Goal: Task Accomplishment & Management: Manage account settings

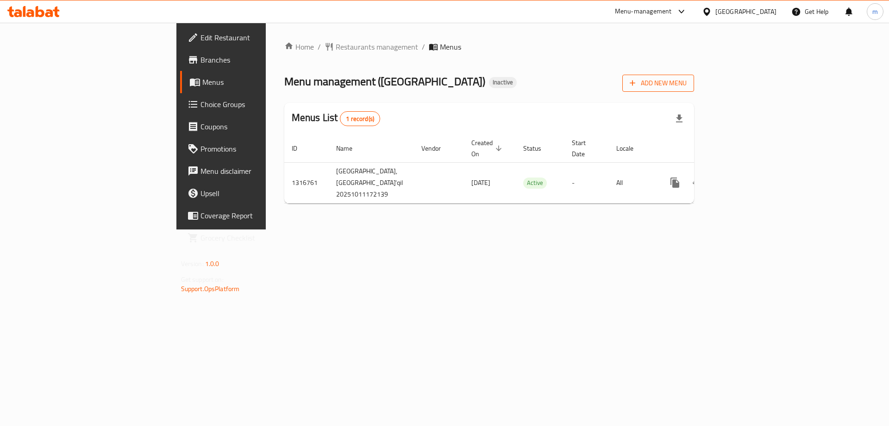
click at [687, 84] on span "Add New Menu" at bounding box center [658, 83] width 57 height 12
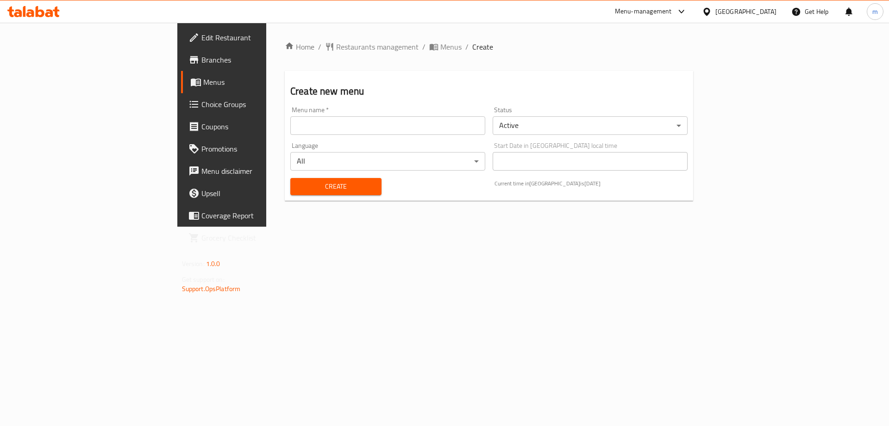
click at [361, 116] on input "text" at bounding box center [387, 125] width 195 height 19
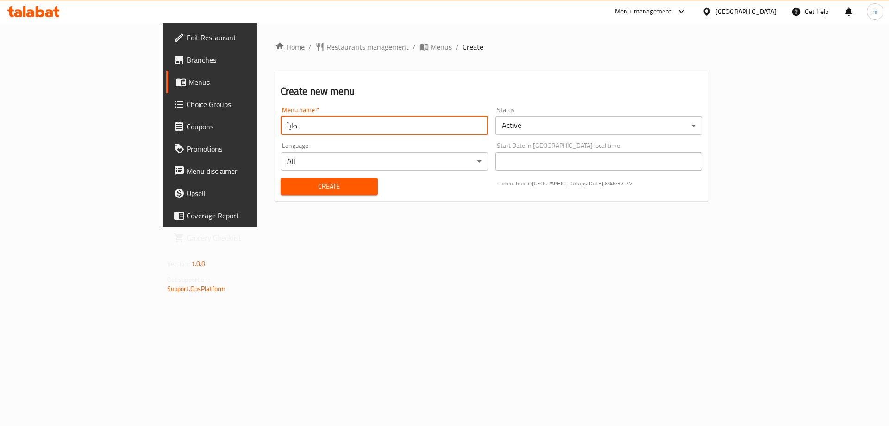
type input "طيآـ"
type input "TEAM"
click at [298, 190] on span "Create" at bounding box center [329, 187] width 82 height 12
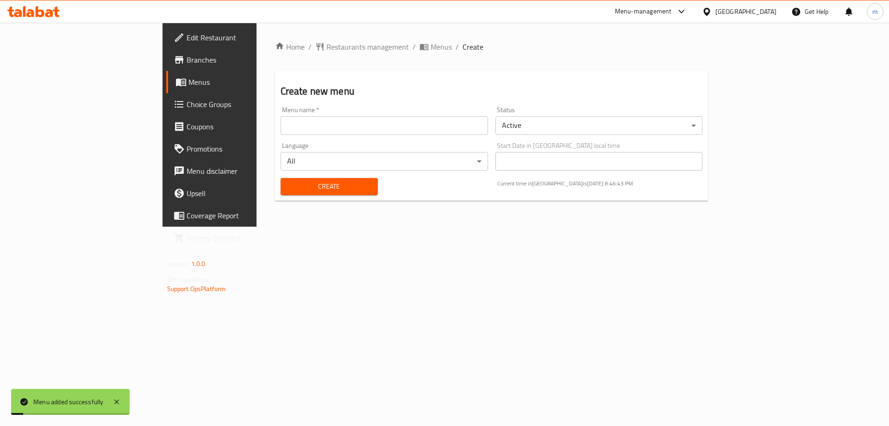
click at [189, 86] on span "Menus" at bounding box center [246, 81] width 115 height 11
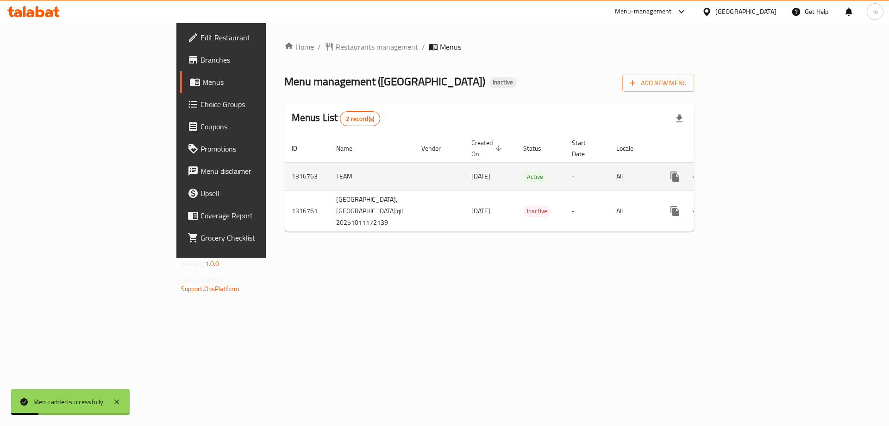
click at [746, 172] on icon "enhanced table" at bounding box center [742, 176] width 8 height 8
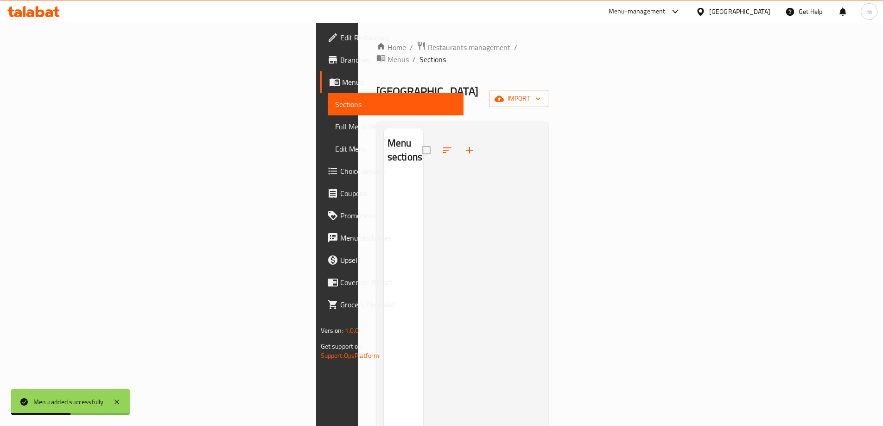
click at [549, 71] on div "Home / Restaurants management / Menus / Sections [GEOGRAPHIC_DATA] Restaurant I…" at bounding box center [462, 301] width 172 height 520
click at [548, 90] on button "import" at bounding box center [518, 98] width 59 height 17
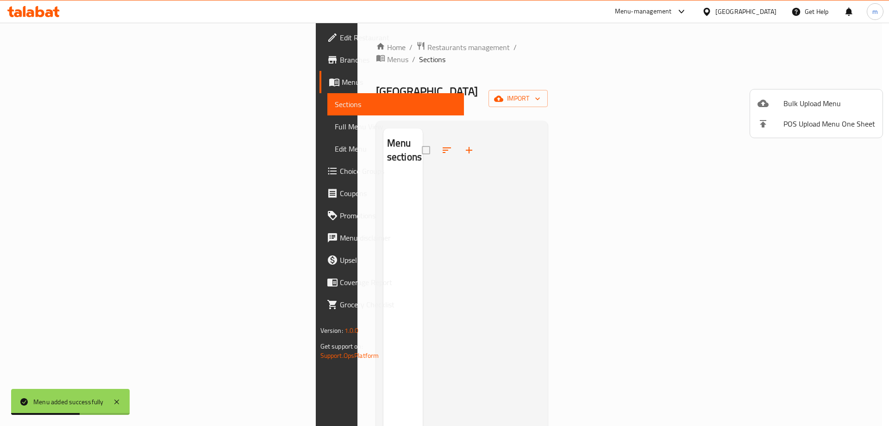
click at [794, 102] on span "Bulk Upload Menu" at bounding box center [830, 103] width 92 height 11
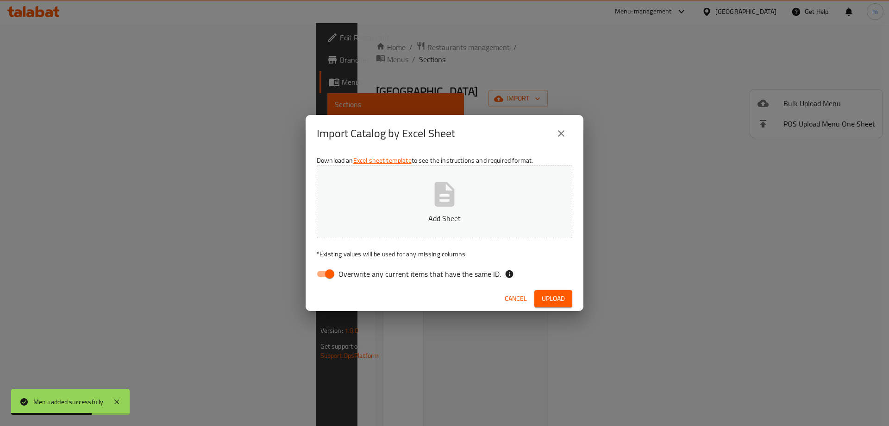
click at [324, 276] on input "Overwrite any current items that have the same ID." at bounding box center [329, 274] width 53 height 18
checkbox input "false"
click at [436, 218] on p "Add Sheet" at bounding box center [444, 218] width 227 height 11
click at [530, 294] on button "Cancel" at bounding box center [516, 298] width 30 height 17
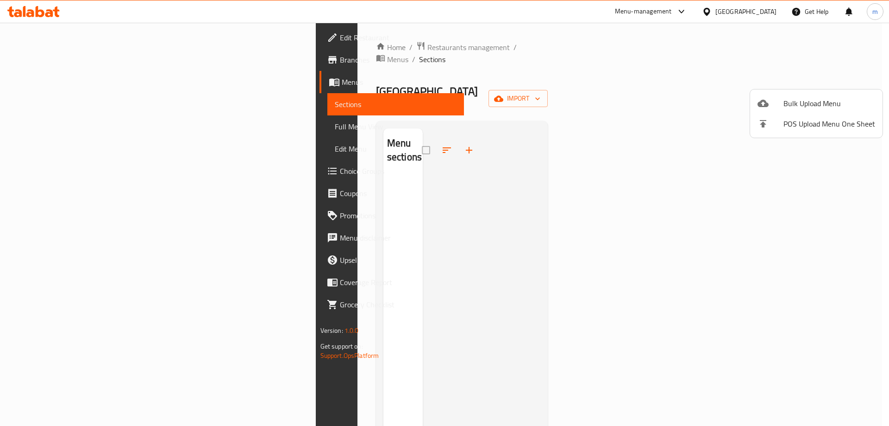
click at [805, 101] on span "Bulk Upload Menu" at bounding box center [830, 103] width 92 height 11
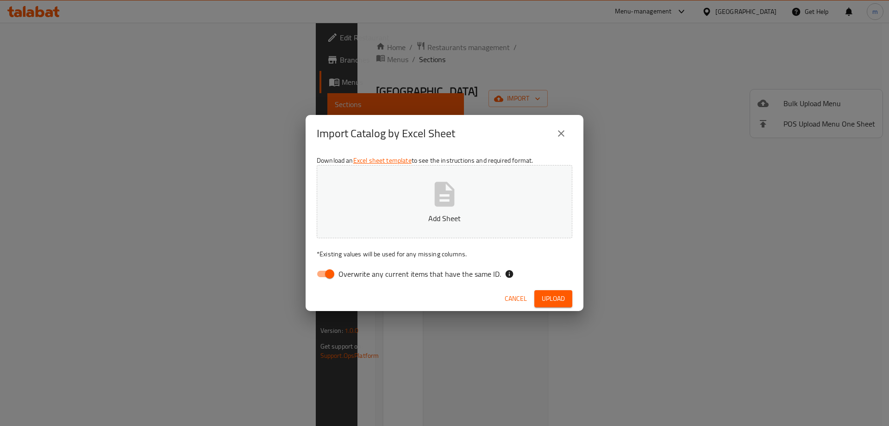
click at [362, 268] on span "Overwrite any current items that have the same ID." at bounding box center [420, 273] width 163 height 11
click at [356, 267] on input "Overwrite any current items that have the same ID." at bounding box center [329, 274] width 53 height 18
checkbox input "false"
click at [486, 197] on button "Add Sheet" at bounding box center [445, 201] width 256 height 73
click at [554, 293] on span "Upload" at bounding box center [553, 299] width 23 height 12
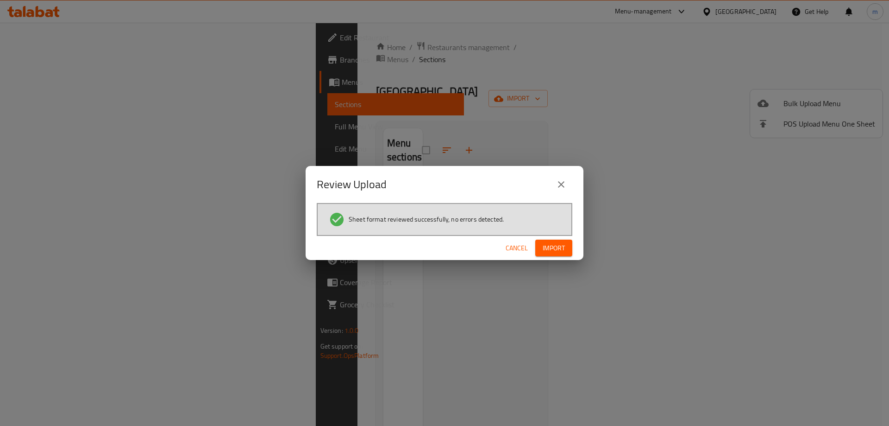
click at [561, 243] on span "Import" at bounding box center [554, 248] width 22 height 12
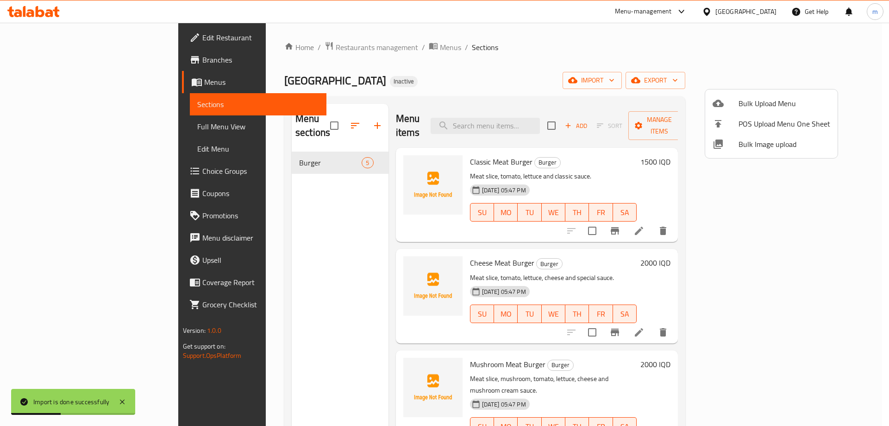
click at [67, 124] on div at bounding box center [444, 213] width 889 height 426
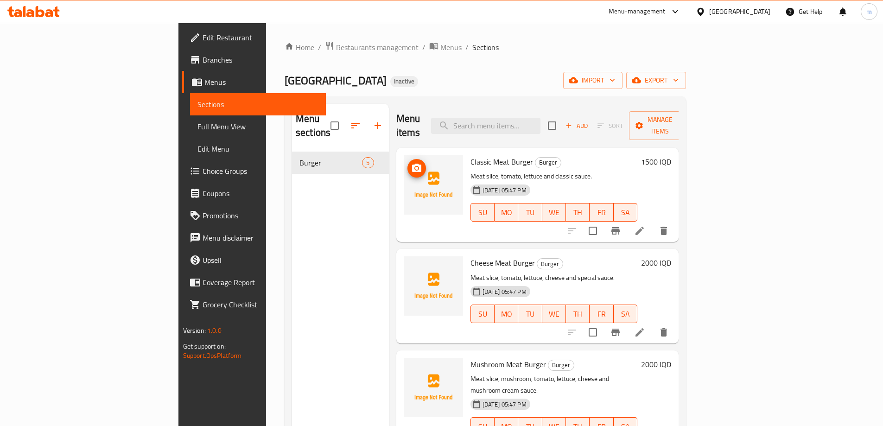
click at [407, 163] on span "upload picture" at bounding box center [416, 168] width 19 height 11
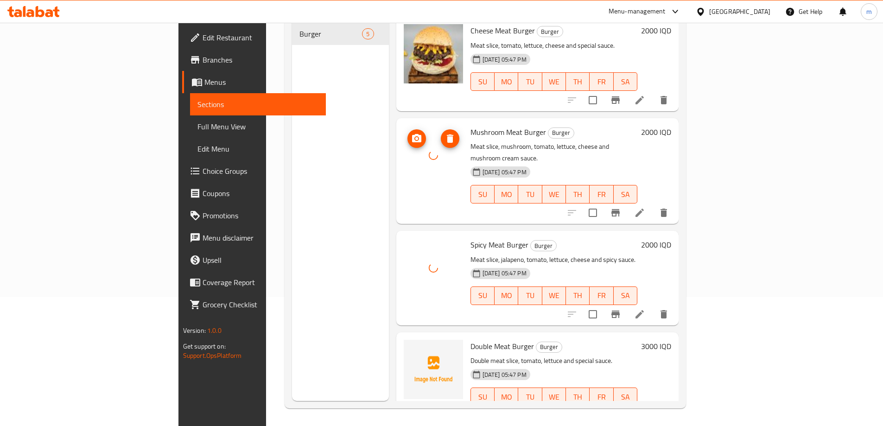
scroll to position [130, 0]
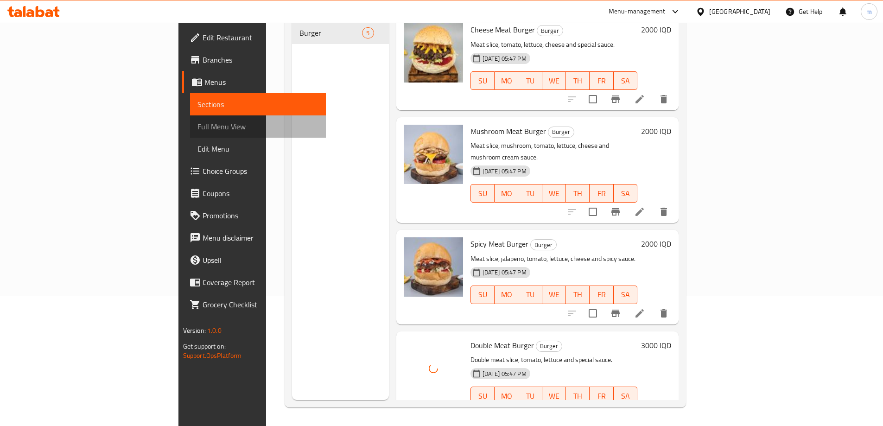
click at [190, 120] on link "Full Menu View" at bounding box center [258, 126] width 136 height 22
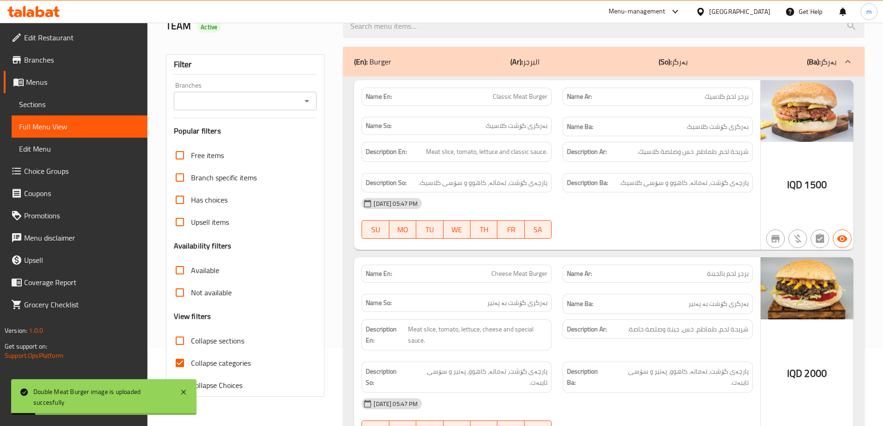
scroll to position [68, 0]
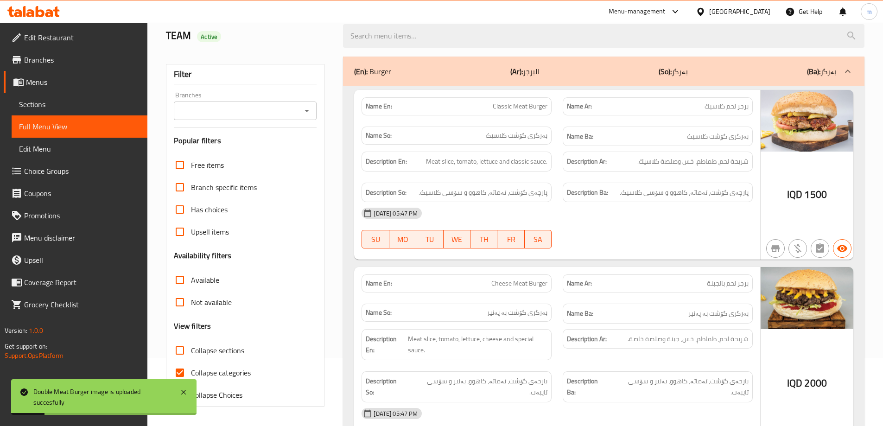
click at [307, 111] on icon "Open" at bounding box center [306, 111] width 5 height 2
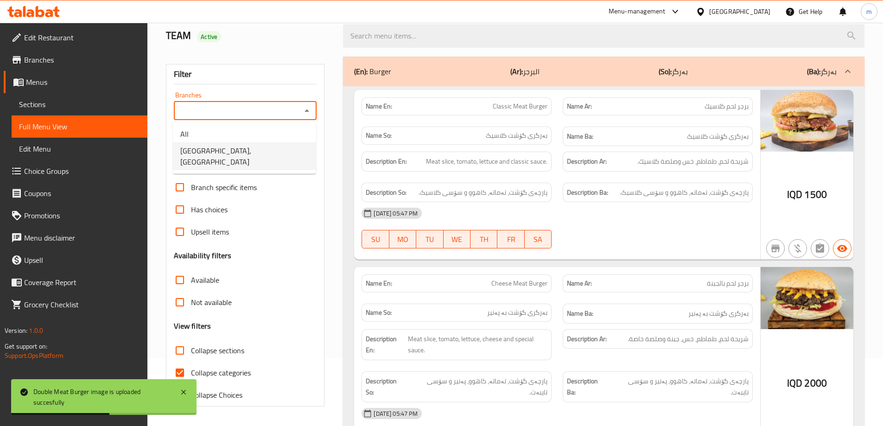
click at [225, 148] on span "[GEOGRAPHIC_DATA],[GEOGRAPHIC_DATA]" at bounding box center [244, 156] width 128 height 22
type input "[GEOGRAPHIC_DATA],[GEOGRAPHIC_DATA]"
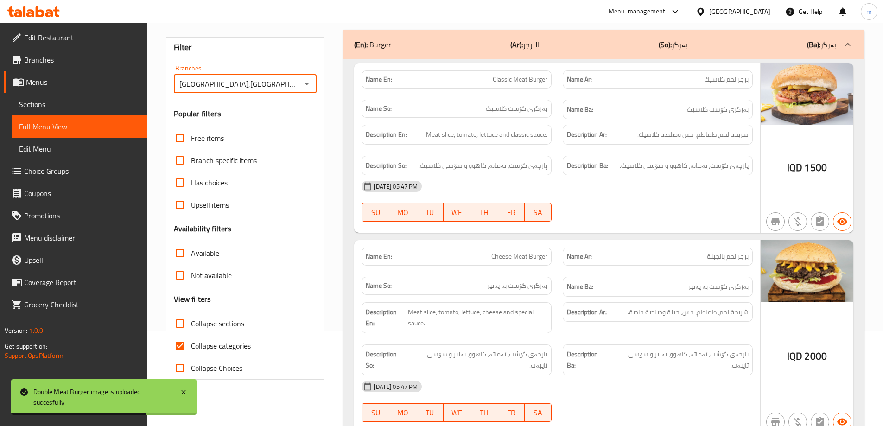
scroll to position [99, 0]
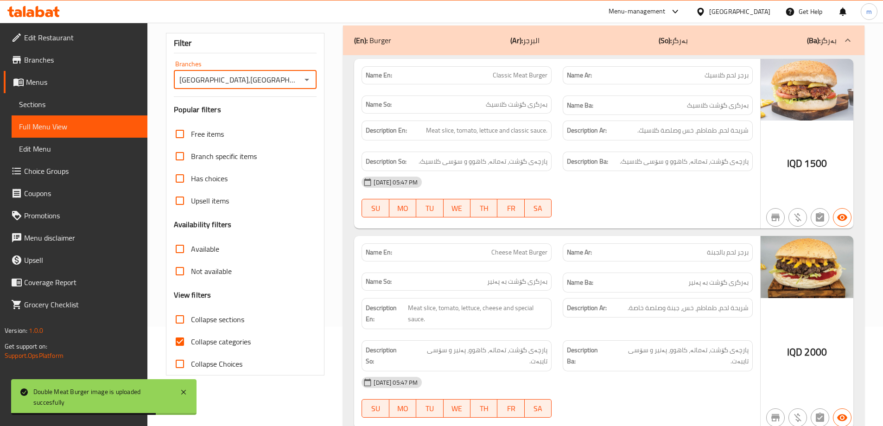
click at [187, 336] on input "Collapse categories" at bounding box center [180, 341] width 22 height 22
checkbox input "false"
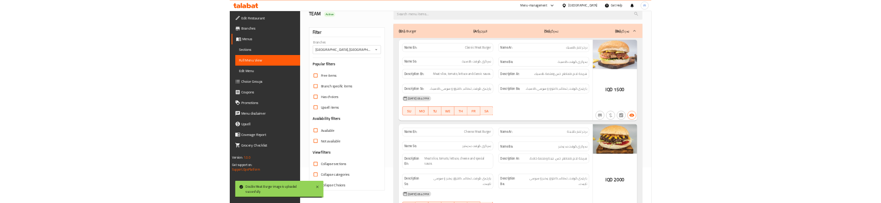
scroll to position [68, 0]
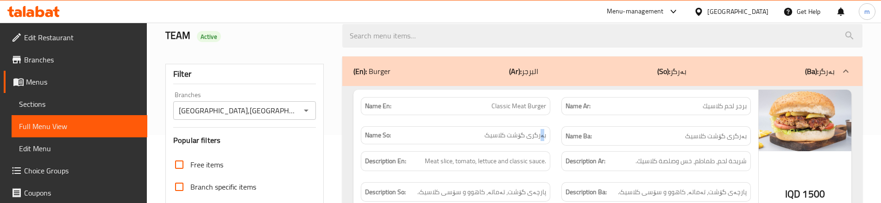
click at [544, 124] on div "Name So: بەرگری گۆشت كلاسيک" at bounding box center [455, 136] width 201 height 31
click at [556, 119] on div "Name Ar: برجر لحم كلاسيك" at bounding box center [656, 106] width 201 height 29
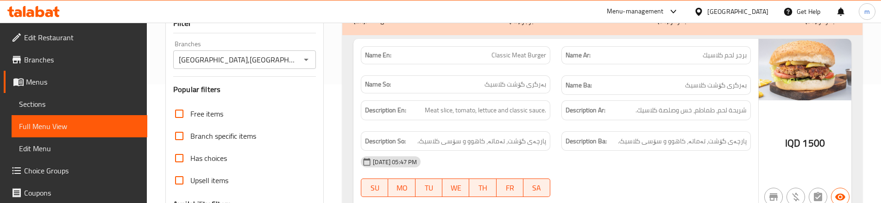
scroll to position [130, 0]
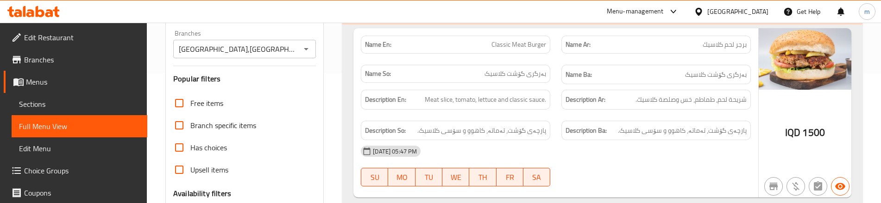
click at [547, 114] on div "Description En: Meat slice, tomato, lettuce and classic sauce." at bounding box center [455, 99] width 201 height 31
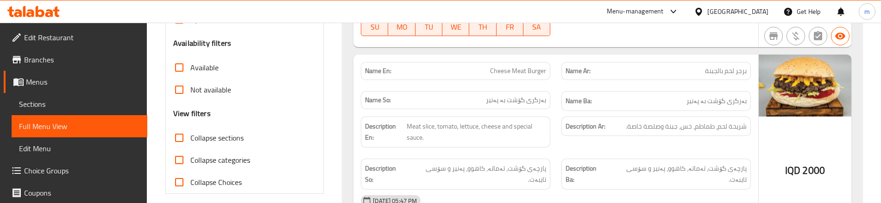
scroll to position [284, 0]
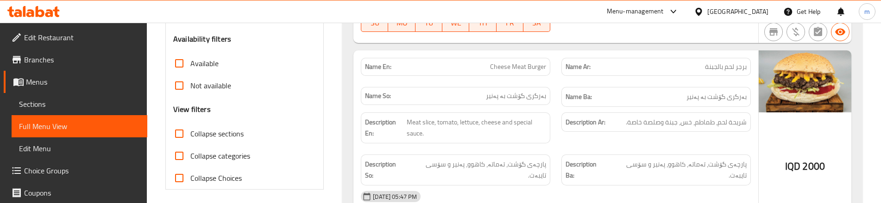
click at [562, 81] on div "Name Ar: برجر لحم بالجبنة" at bounding box center [656, 66] width 201 height 29
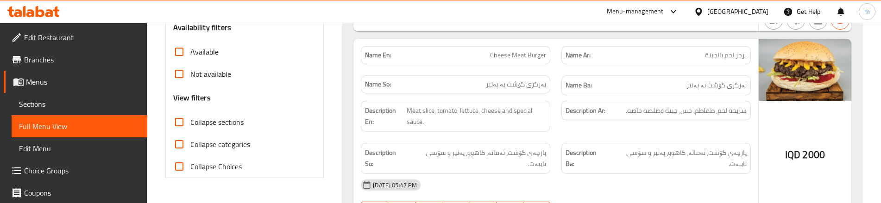
scroll to position [315, 0]
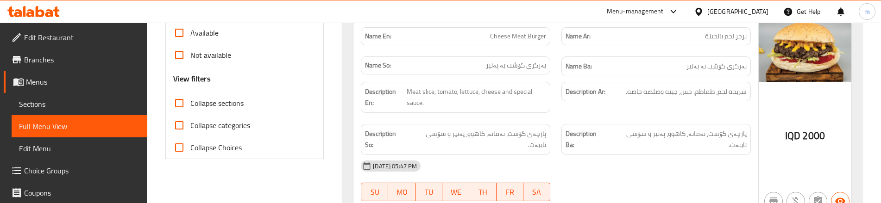
click at [555, 51] on div "Name So: بەرگری گۆشت بە پەنیر" at bounding box center [455, 66] width 201 height 31
click at [564, 113] on div "Description Ar: شريحة لحم، طماطم، خس، جبنة وصلصة خاصة." at bounding box center [656, 97] width 201 height 42
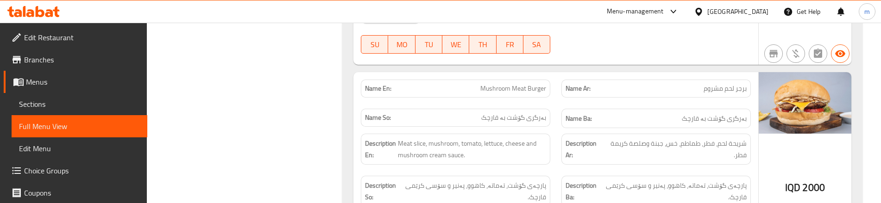
scroll to position [500, 0]
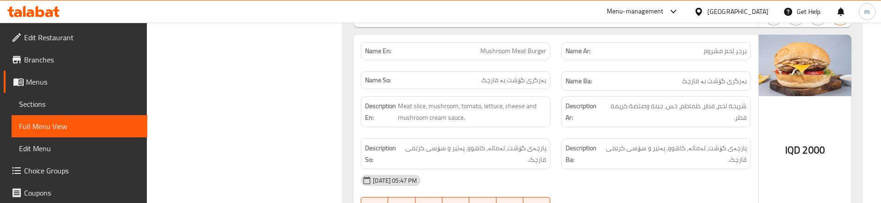
click at [547, 53] on div "Name En: Mushroom Meat Burger" at bounding box center [455, 51] width 201 height 29
click at [486, 42] on div "Name En: Mushroom Meat Burger" at bounding box center [455, 51] width 189 height 18
click at [495, 46] on span "Mushroom Meat Burger" at bounding box center [513, 51] width 66 height 10
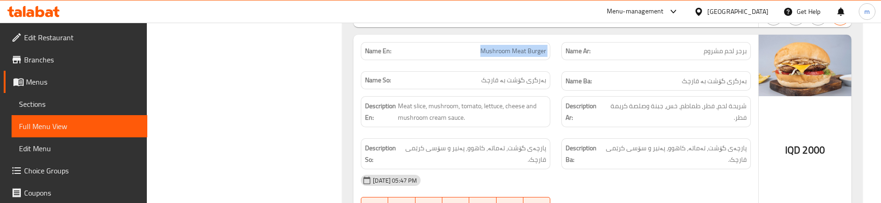
copy span "Mushroom Meat Burger"
click at [70, 95] on link "Sections" at bounding box center [80, 104] width 136 height 22
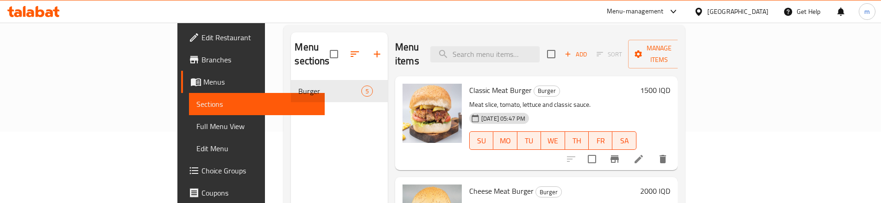
scroll to position [68, 0]
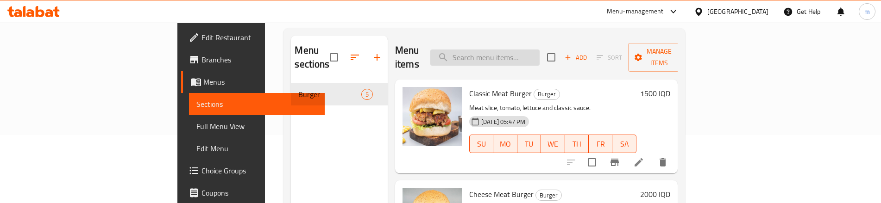
click at [540, 58] on input "search" at bounding box center [484, 58] width 109 height 16
paste input "Mushroom Meat Burger"
type input "Mushroom Meat Burger"
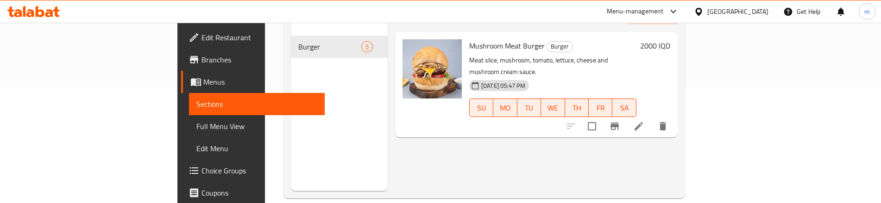
scroll to position [130, 0]
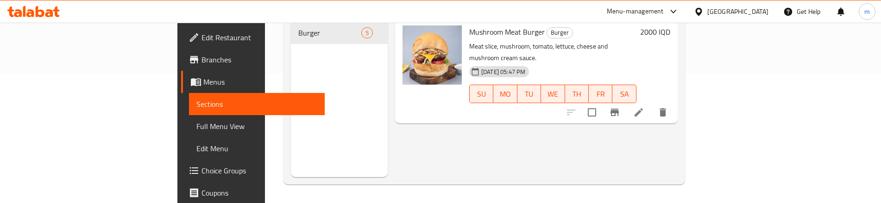
click at [652, 104] on li at bounding box center [639, 112] width 26 height 17
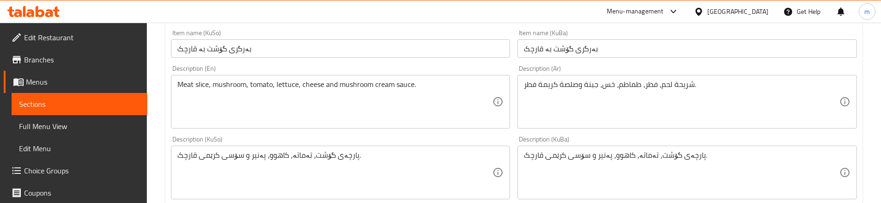
scroll to position [247, 0]
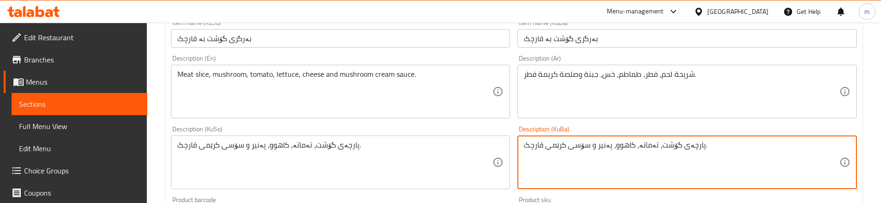
click at [656, 141] on textarea "پارچەی گۆشت، تەماتە، کاهوو، پەنیر و سۆسی کرێمی قارچک." at bounding box center [681, 163] width 315 height 44
click at [655, 150] on textarea "پارچەی گۆشت، تەماتە، کاهوو، پەنیر و سۆسی کرێمی قارچک." at bounding box center [681, 163] width 315 height 44
click at [544, 154] on textarea "پارچەی گۆشت، قارچک، تەماتە، کاهوو، پەنیر و سۆسی کرێمی قارچک." at bounding box center [681, 163] width 315 height 44
type textarea "پارچەی گۆشت، قارچک، تەماتە، کاهوو، پەنیر و سۆسی کرێمی قارچک."
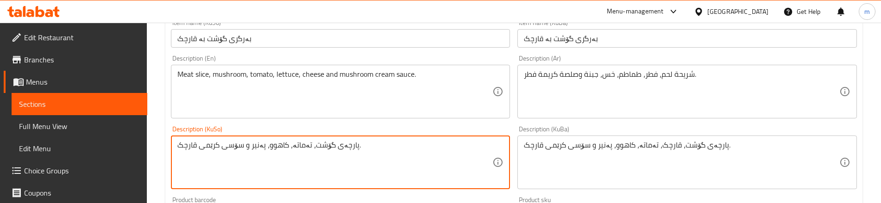
paste textarea "قارچک،"
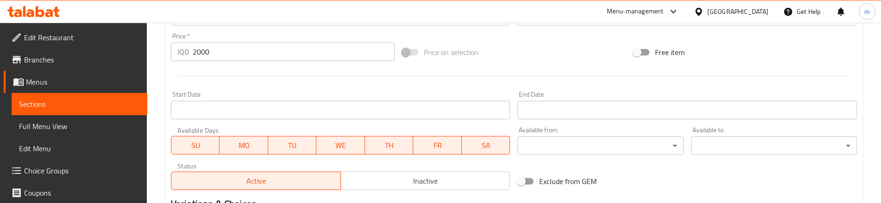
scroll to position [571, 0]
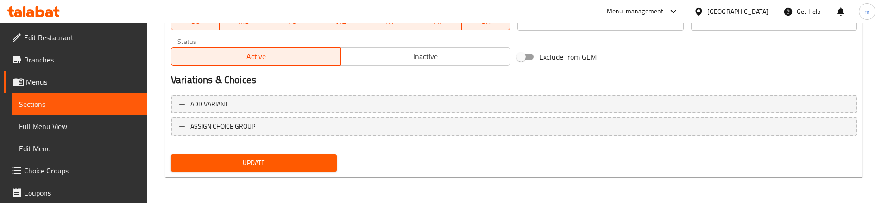
type textarea "پارچەی گۆشت، قارچک، تەماتە، کاهوو، پەنیر و سۆسی کرێمی قارچک."
click at [303, 162] on span "Update" at bounding box center [253, 164] width 151 height 12
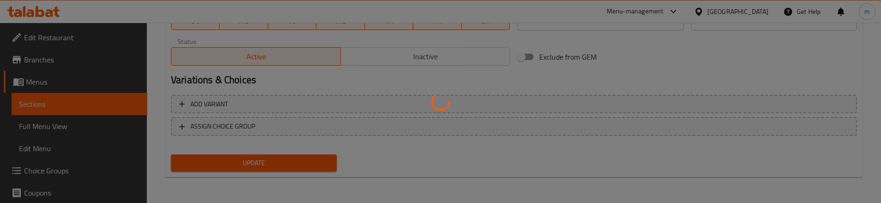
click at [45, 122] on div at bounding box center [440, 101] width 881 height 203
click at [81, 123] on div at bounding box center [440, 101] width 881 height 203
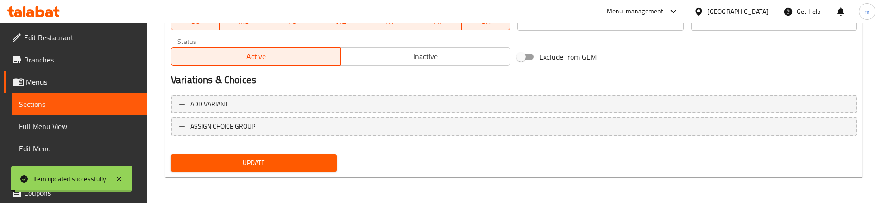
click at [76, 128] on span "Full Menu View" at bounding box center [79, 126] width 121 height 11
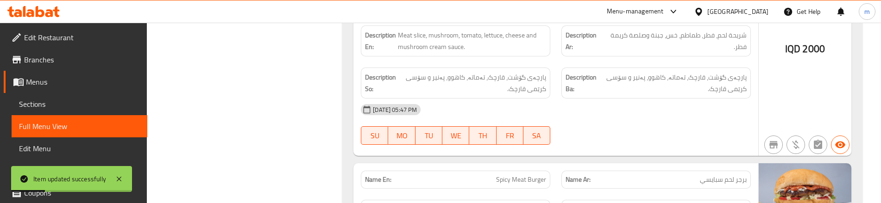
click at [563, 99] on div "[DATE] 05:47 PM" at bounding box center [555, 110] width 401 height 22
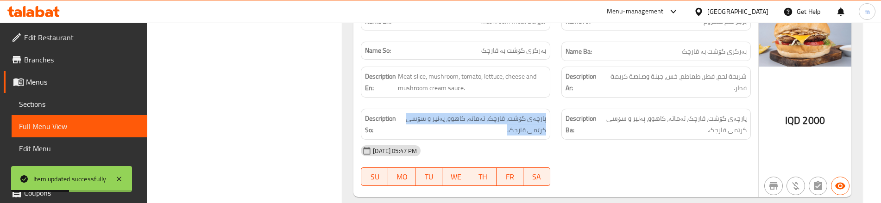
scroll to position [510, 0]
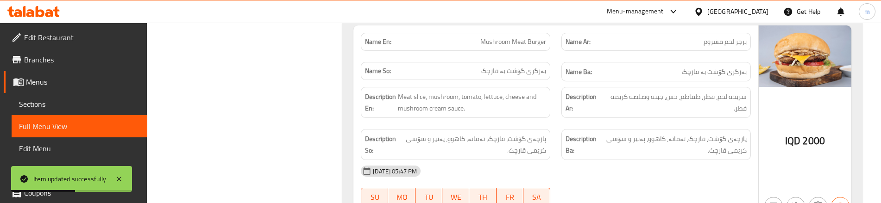
click at [730, 101] on span "شريحة لحم، فطر، طماطم، خس، جبنة وصلصة كريمة فطر." at bounding box center [676, 102] width 142 height 23
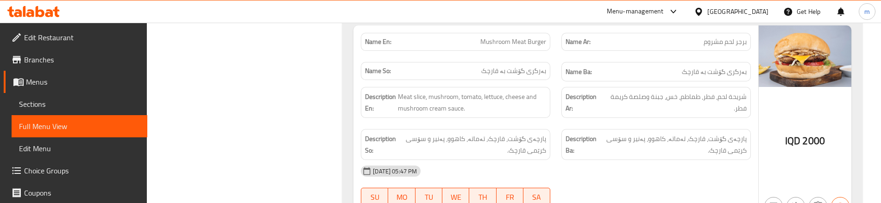
click at [563, 124] on div "Description Ba: پارچەی گۆشت، قارچک، تەماتە، کاهوو، پەنیر و سۆسی کرێمی قارچک." at bounding box center [656, 145] width 201 height 42
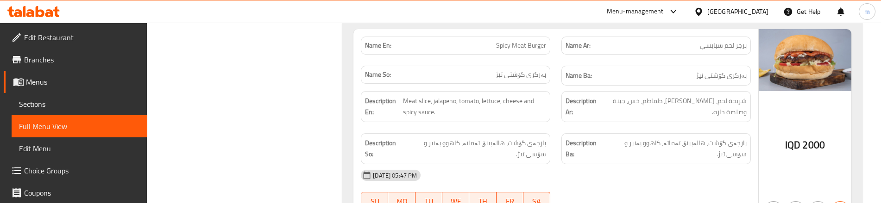
scroll to position [695, 0]
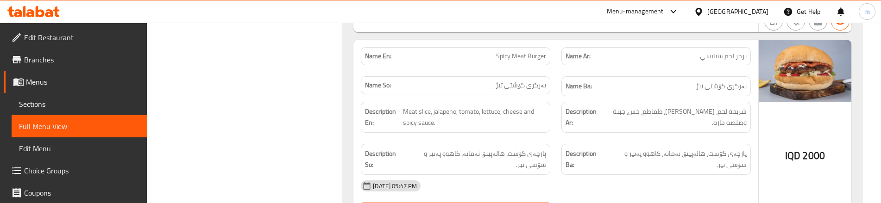
click at [553, 71] on div "Name So: بەرگری گۆشتی تیژ" at bounding box center [455, 86] width 201 height 31
click at [550, 120] on div "Description En: Meat slice, jalapeno, tomato, lettuce, cheese and spicy sauce." at bounding box center [455, 117] width 201 height 42
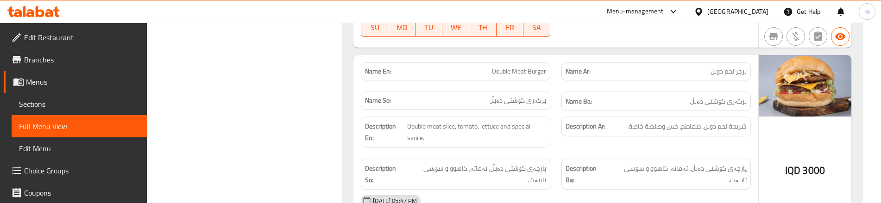
scroll to position [880, 0]
click at [555, 134] on div "Description En: Double meat slice, tomato, lettuce and special sauce." at bounding box center [455, 132] width 201 height 42
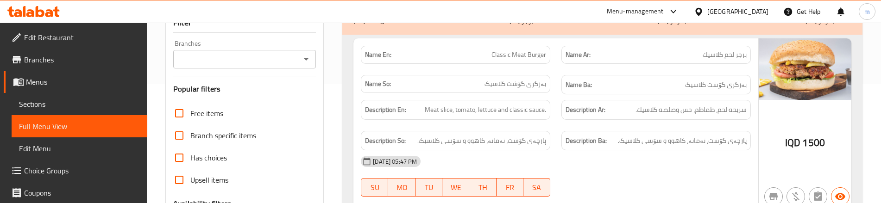
scroll to position [124, 0]
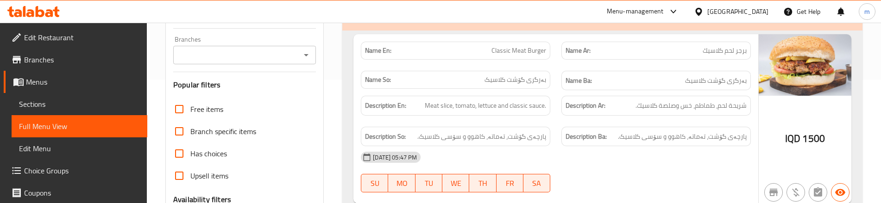
click at [552, 116] on div "Description En: Meat slice, tomato, lettuce and classic sauce." at bounding box center [455, 105] width 201 height 31
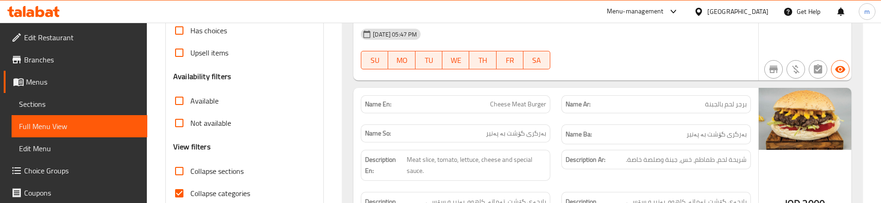
scroll to position [278, 0]
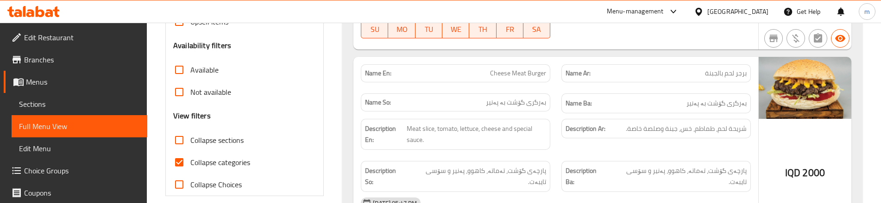
click at [548, 119] on div "Description En: Meat slice, tomato, lettuce, cheese and special sauce." at bounding box center [455, 135] width 201 height 42
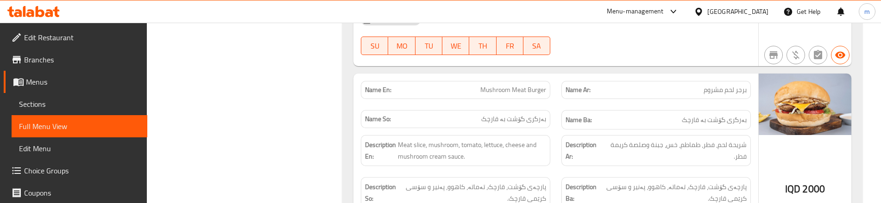
scroll to position [463, 0]
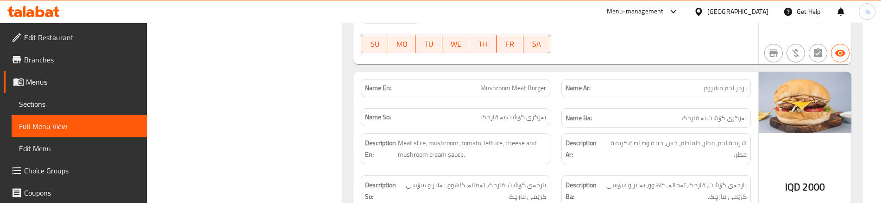
click at [561, 103] on div "Name Ba: بەرگری گۆشت بە قارچک" at bounding box center [656, 118] width 201 height 31
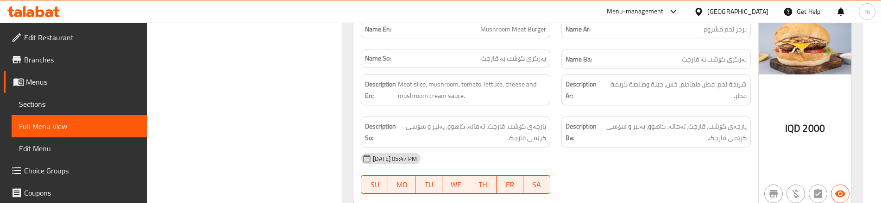
scroll to position [525, 0]
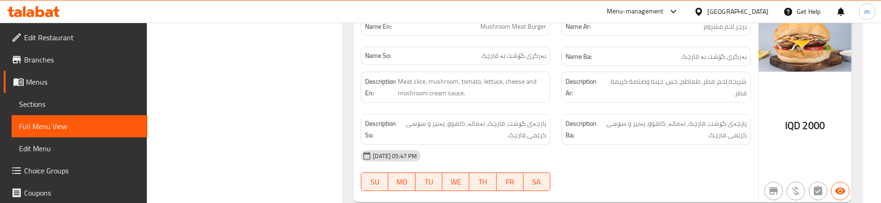
click at [575, 108] on div "Description Ba: پارچەی گۆشت، قارچک، تەماتە، کاهوو، پەنیر و سۆسی کرێمی قارچک." at bounding box center [656, 129] width 201 height 42
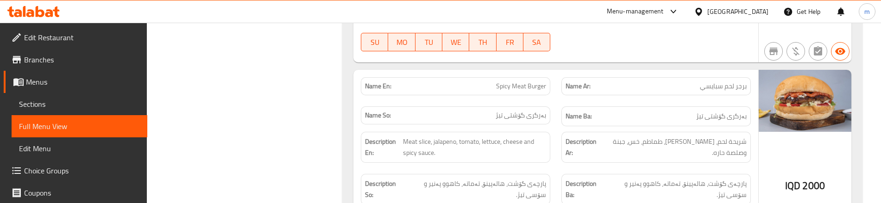
scroll to position [680, 0]
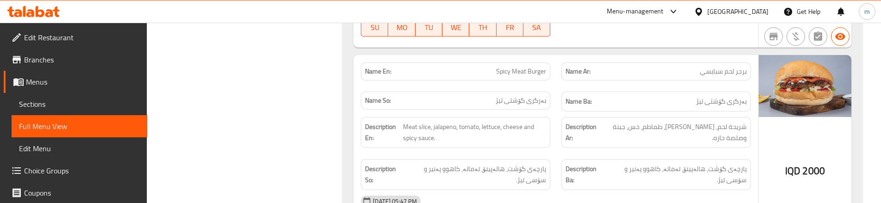
click at [536, 69] on div "Name En: Spicy Meat Burger" at bounding box center [455, 72] width 189 height 18
click at [536, 67] on span "Spicy Meat Burger" at bounding box center [521, 72] width 50 height 10
copy span "Spicy Meat Burger"
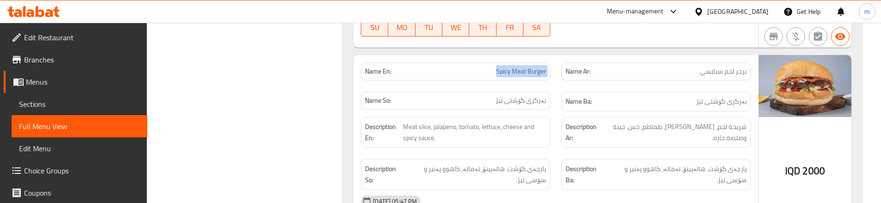
click at [72, 98] on link "Sections" at bounding box center [80, 104] width 136 height 22
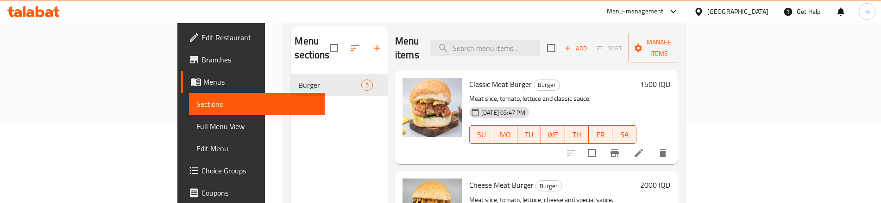
scroll to position [6, 0]
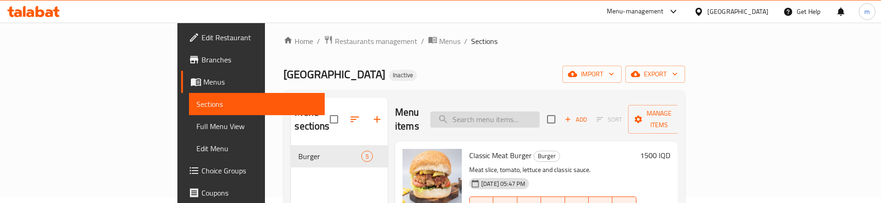
click at [540, 112] on input "search" at bounding box center [484, 120] width 109 height 16
paste input "Spicy Meat Burger"
type input "Spicy Meat Burger"
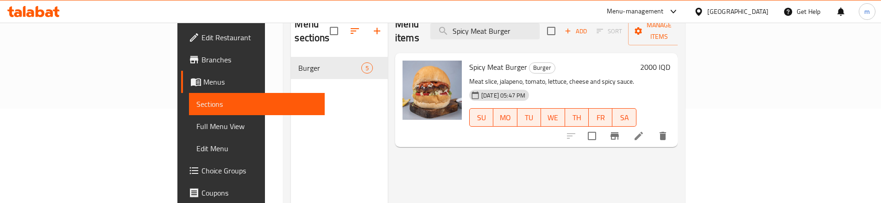
scroll to position [99, 0]
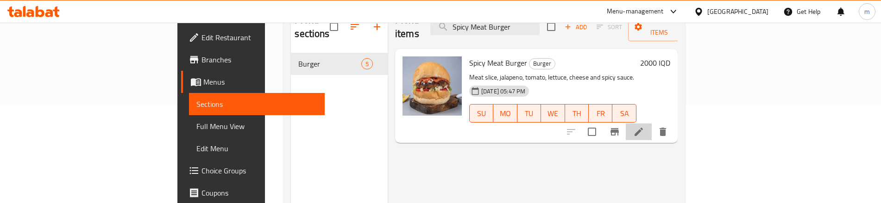
click at [652, 124] on li at bounding box center [639, 132] width 26 height 17
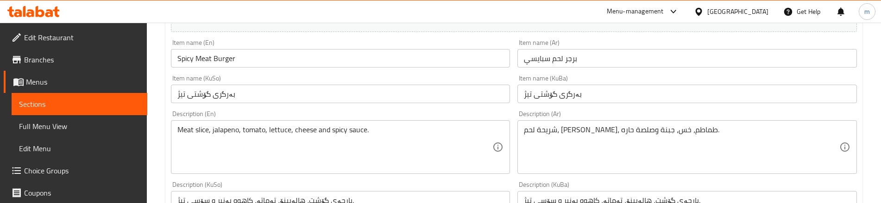
scroll to position [278, 0]
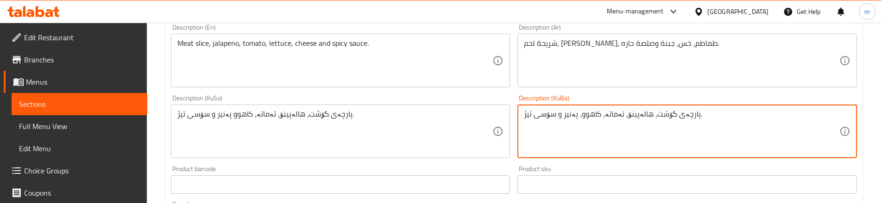
type textarea "پارچەی گۆشت، هالەپینۆ، تەماتە، کاهوو، پەنیر و سۆسی تیژ."
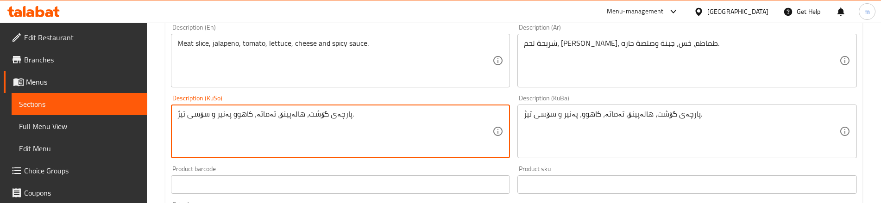
paste textarea "،"
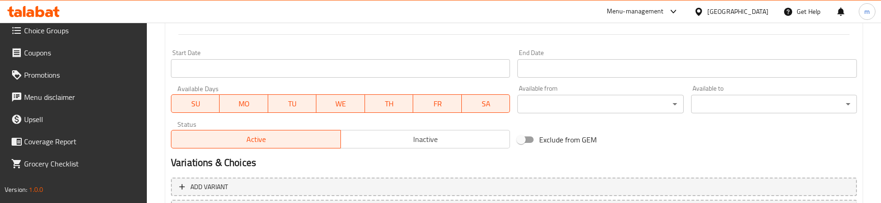
scroll to position [571, 0]
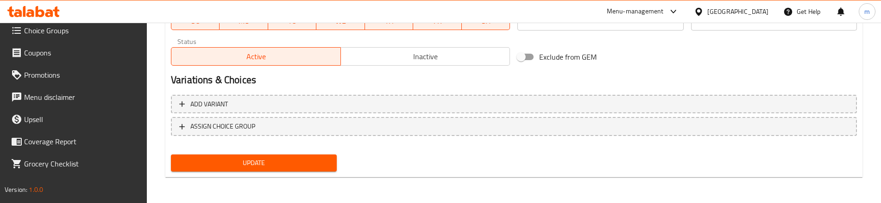
type textarea "پارچەی گۆشت، هالەپینۆ، تەماتە، کاهوو، پەنیر و سۆسی تیژ."
click at [268, 156] on button "Update" at bounding box center [254, 163] width 166 height 17
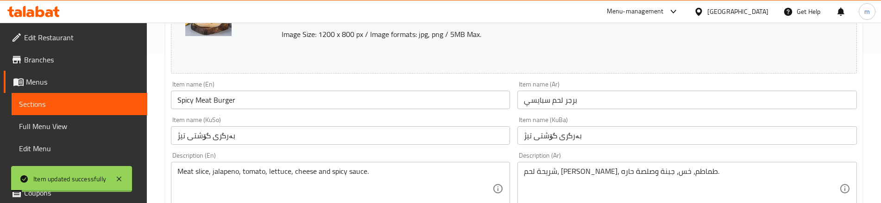
scroll to position [139, 0]
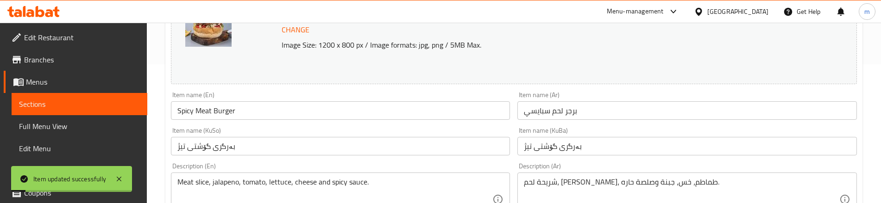
click at [66, 126] on span "Full Menu View" at bounding box center [79, 126] width 121 height 11
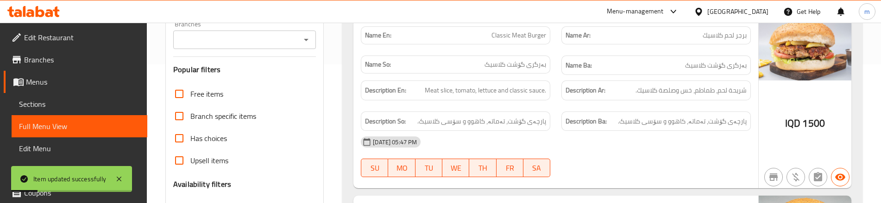
click at [308, 39] on icon "Open" at bounding box center [306, 40] width 5 height 2
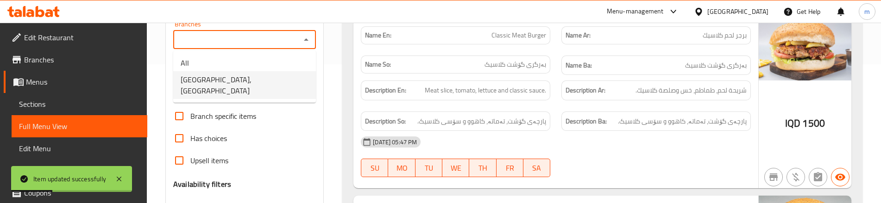
click at [266, 76] on span "[GEOGRAPHIC_DATA],[GEOGRAPHIC_DATA]" at bounding box center [245, 85] width 128 height 22
type input "[GEOGRAPHIC_DATA],[GEOGRAPHIC_DATA]"
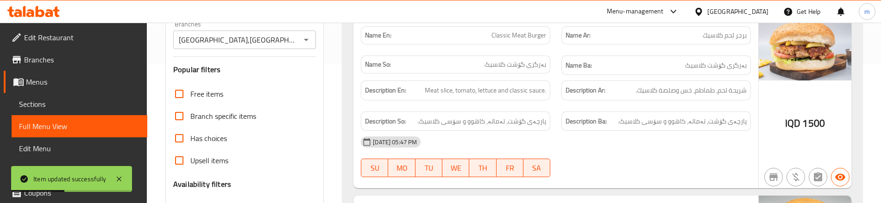
scroll to position [741, 0]
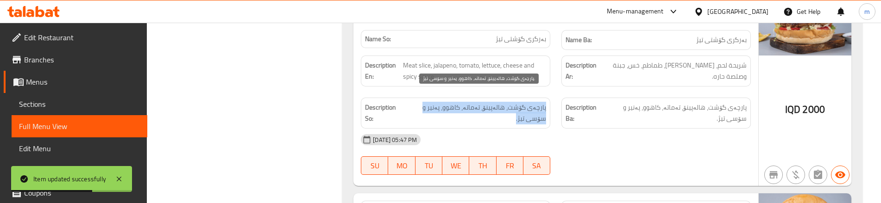
click at [480, 106] on span "پارچەی گۆشت، هالەپینۆ، تەماتە، کاهوو، پەنیر و سۆسی تیژ." at bounding box center [475, 113] width 142 height 23
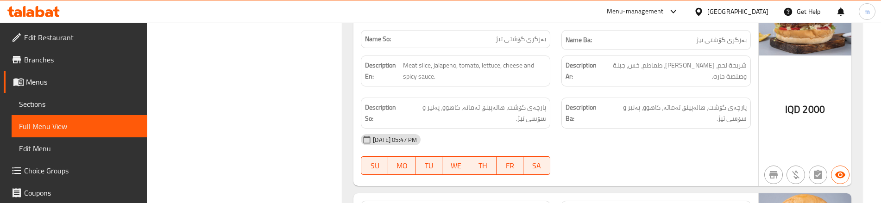
click at [545, 78] on div "Description En: Meat slice, jalapeno, tomato, lettuce, cheese and spicy sauce." at bounding box center [455, 71] width 201 height 42
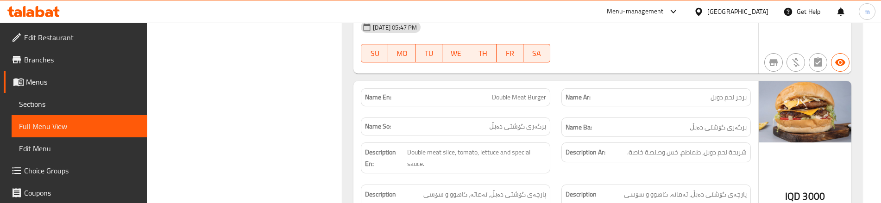
scroll to position [864, 0]
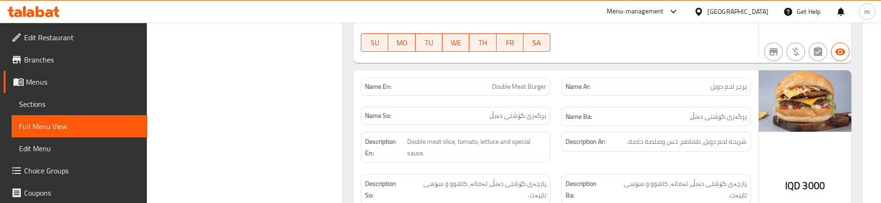
click at [557, 126] on div "Description Ar: شريحة لحم دوبل، طماطم، خس وصلصة خاصة." at bounding box center [656, 147] width 201 height 42
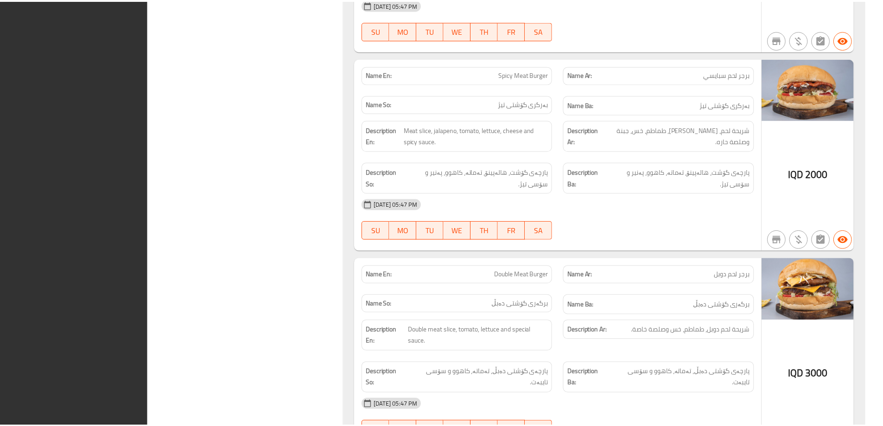
scroll to position [716, 0]
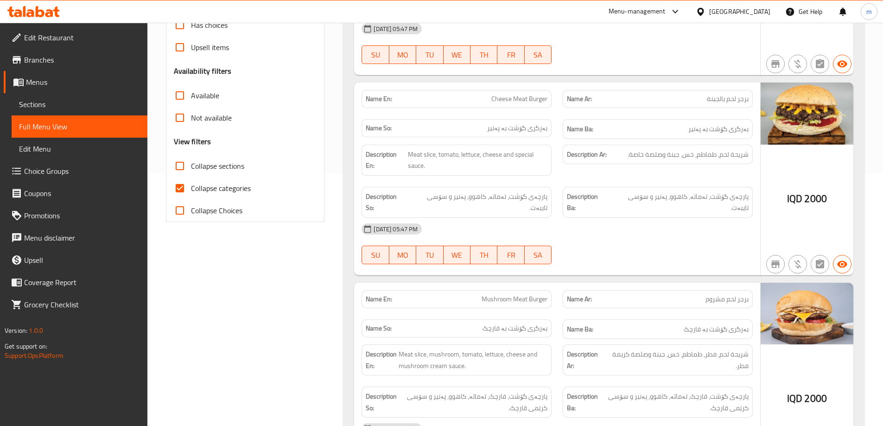
drag, startPoint x: 199, startPoint y: 181, endPoint x: 208, endPoint y: 186, distance: 9.8
click at [199, 183] on span "Collapse categories" at bounding box center [221, 188] width 60 height 11
click at [191, 182] on input "Collapse categories" at bounding box center [180, 188] width 22 height 22
checkbox input "false"
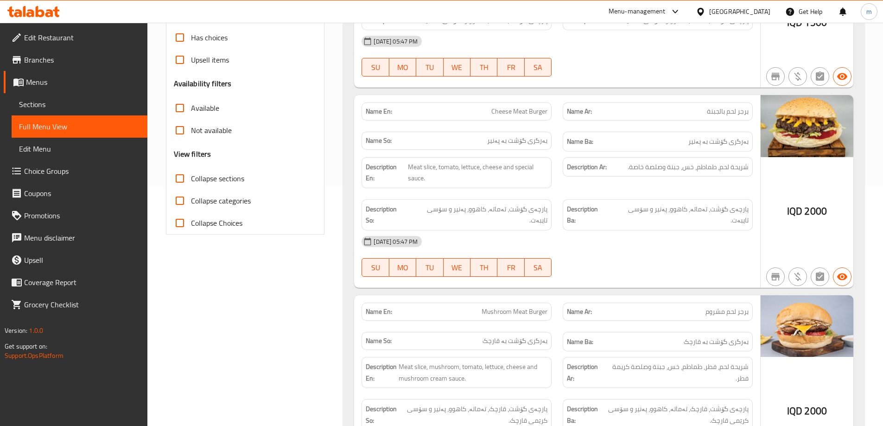
scroll to position [340, 0]
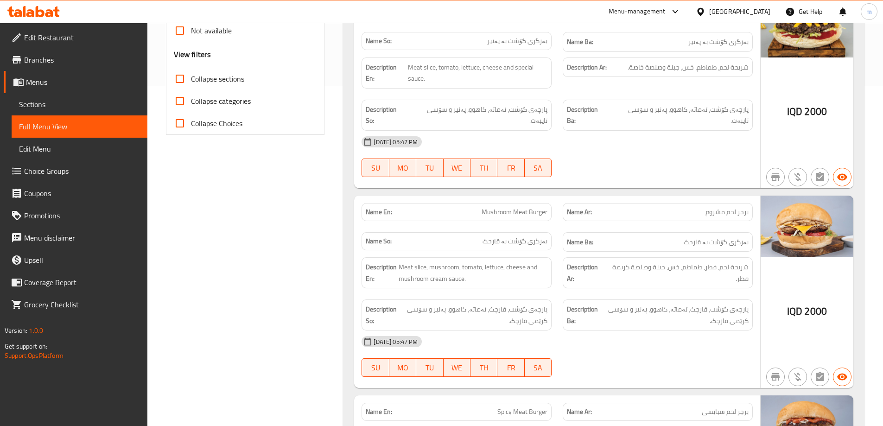
click at [349, 207] on div "Name En: Classic Meat Burger Name Ar: برجر لحم كلاسيك Name So: بەرگری گۆشت كلاس…" at bounding box center [603, 311] width 521 height 992
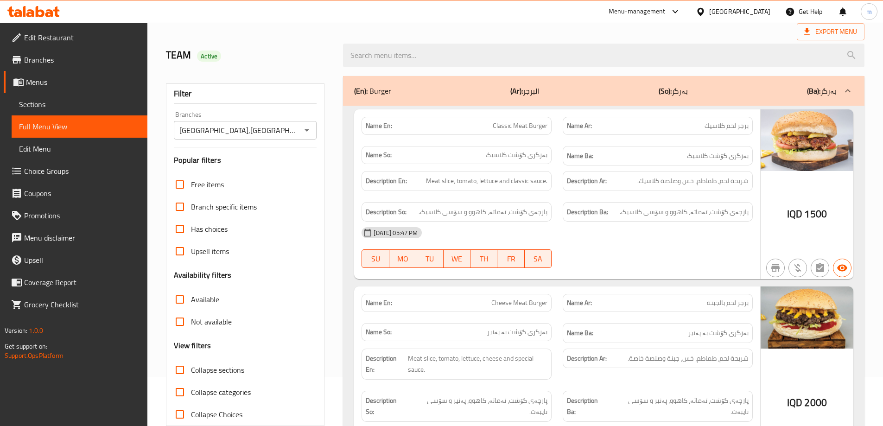
scroll to position [0, 0]
